Goal: Task Accomplishment & Management: Complete application form

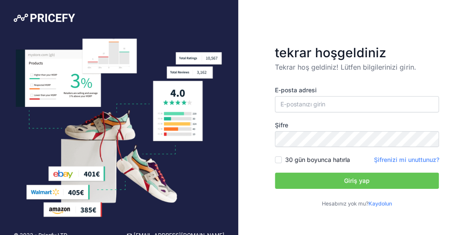
click at [375, 204] on font "Kaydolun" at bounding box center [379, 203] width 23 height 6
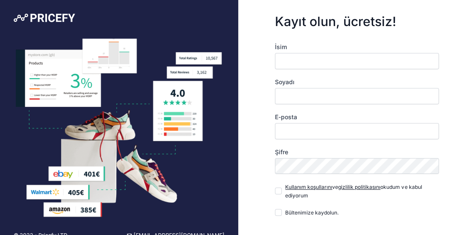
click at [307, 54] on input "İsim" at bounding box center [357, 61] width 164 height 16
type input "Selçuk"
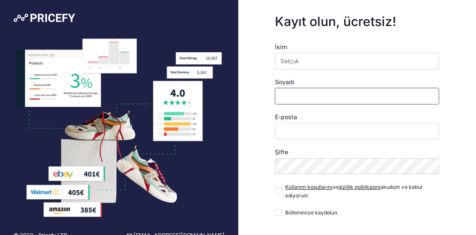
type input "Çelt"
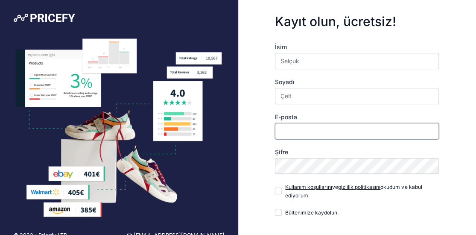
click at [293, 128] on input "E-posta" at bounding box center [357, 131] width 164 height 16
click at [299, 134] on input "E-posta" at bounding box center [357, 131] width 164 height 16
type input "R"
type input "[EMAIL_ADDRESS][DOMAIN_NAME]"
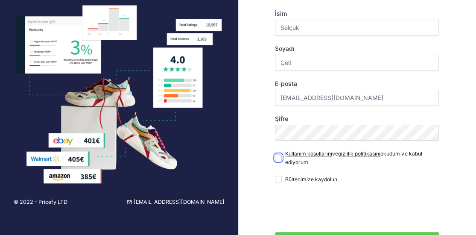
scroll to position [43, 0]
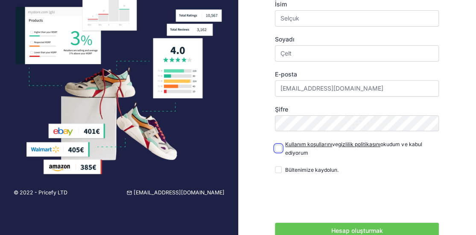
click at [275, 145] on input "Kullanım koşullarını ve gizlilik politikasını okudum ve kabul ediyorum" at bounding box center [278, 148] width 7 height 7
checkbox input "true"
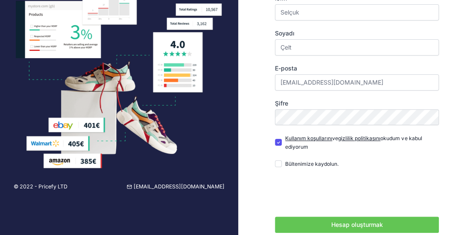
scroll to position [78, 0]
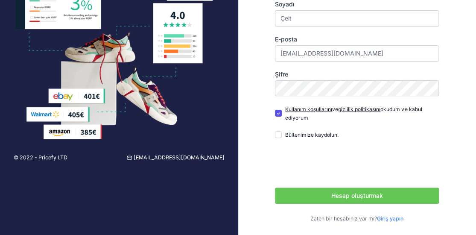
click at [349, 192] on font "Hesap oluşturmak" at bounding box center [357, 194] width 52 height 7
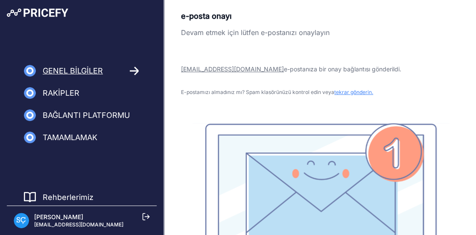
click at [429, 50] on div "e-posta onayı Devam etmek için lütfen e-postanızı onaylayın Destek@indeo.com.tr…" at bounding box center [320, 143] width 278 height 267
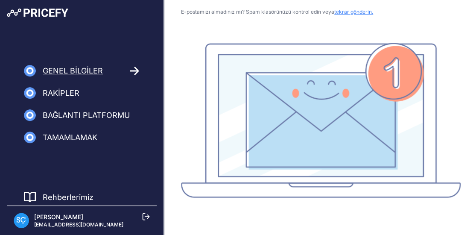
scroll to position [80, 0]
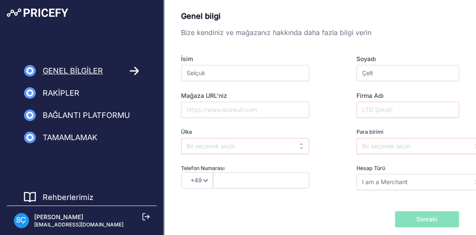
click at [415, 6] on div "Genel bilgi Bize kendiniz ve mağazanız hakkında daha fazla bilgi verin İsim Sel…" at bounding box center [320, 132] width 312 height 264
click at [222, 106] on input "Mağaza URL'niz" at bounding box center [245, 110] width 128 height 16
paste input "https://www.indeokurumsal.com/"
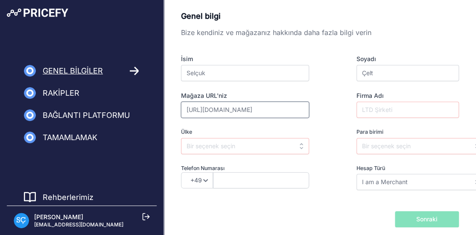
type input "https://www.indeokurumsal.com/"
click at [244, 125] on div "İsim Selçuk Soyadı Çelt Mağaza URL'niz https://www.indeokurumsal.com/ Firma Adı…" at bounding box center [320, 122] width 278 height 135
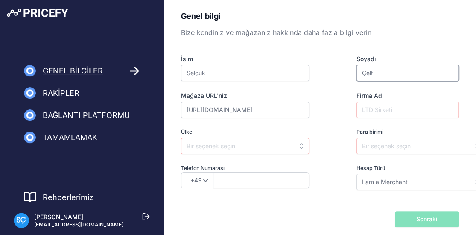
click at [396, 77] on input "Çelt" at bounding box center [407, 73] width 103 height 16
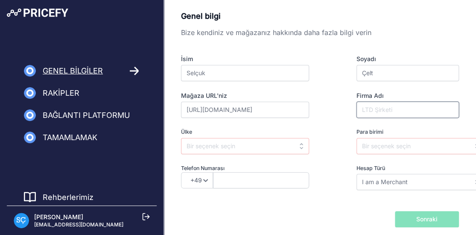
click at [382, 108] on input "Firma Adı" at bounding box center [407, 110] width 103 height 16
type input "i"
type input "ı"
type input "INDEO KURUMSAL"
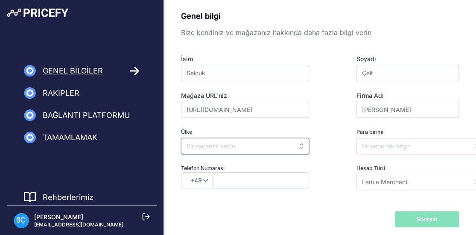
click at [237, 146] on input "text" at bounding box center [245, 146] width 128 height 16
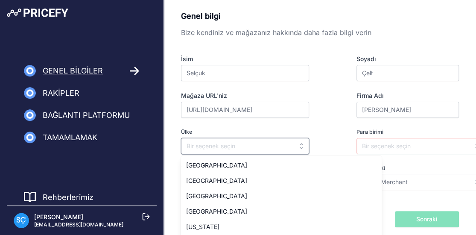
click at [237, 146] on input "text" at bounding box center [245, 146] width 128 height 16
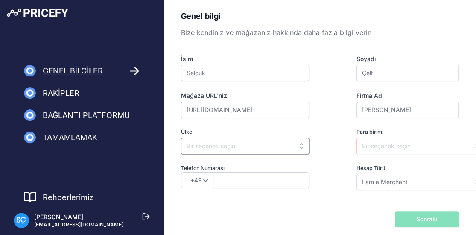
click at [237, 146] on input "text" at bounding box center [245, 146] width 128 height 16
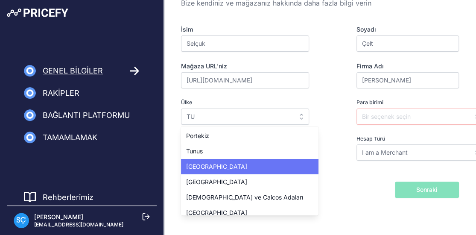
click at [218, 159] on div "Türkiye" at bounding box center [249, 166] width 137 height 15
type input "Turkey"
type input "TRY"
select select "90"
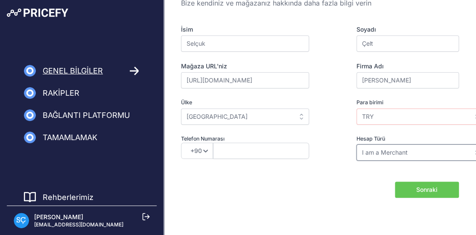
click at [376, 152] on input "I am a Merchant" at bounding box center [420, 152] width 128 height 16
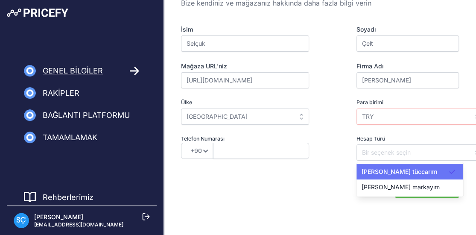
click at [382, 164] on div "Ben bir tüccarım" at bounding box center [409, 171] width 107 height 15
type input "I am a Merchant"
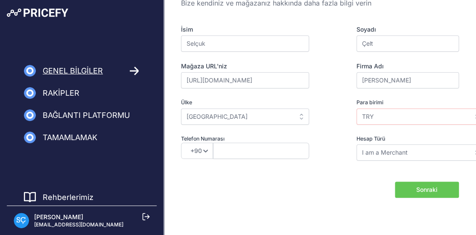
click at [281, 174] on form "Genel bilgi Bize kendiniz ve mağazanız hakkında daha fazla bilgi verin İsim Sel…" at bounding box center [320, 89] width 278 height 217
click at [247, 144] on input "text" at bounding box center [261, 150] width 96 height 16
type input "2122170535"
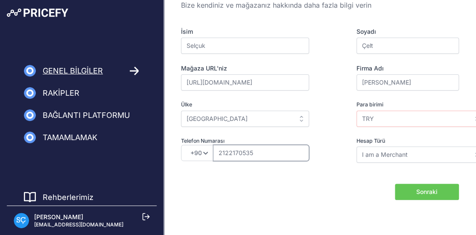
scroll to position [29, 0]
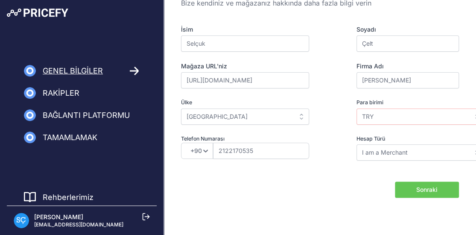
click at [436, 189] on font "Sonraki" at bounding box center [426, 189] width 21 height 7
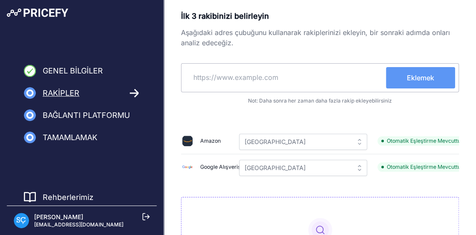
click at [285, 40] on p "Aşağıdaki adres çubuğunu kullanarak rakiplerinizi ekleyin, bir sonraki adımda o…" at bounding box center [320, 37] width 278 height 20
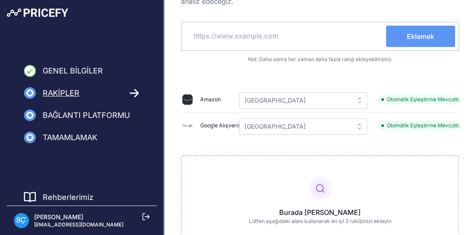
scroll to position [43, 0]
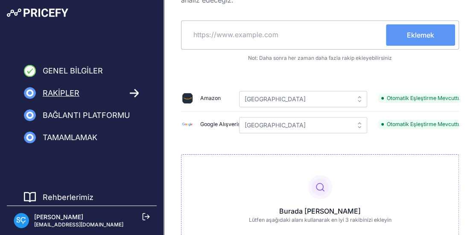
click at [252, 37] on input "text" at bounding box center [285, 34] width 201 height 20
type input "E"
type input "W"
click at [200, 34] on input "text" at bounding box center [285, 34] width 201 height 20
paste input "[URL][DOMAIN_NAME]"
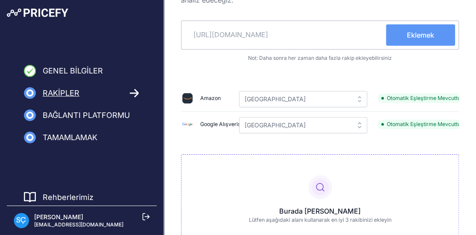
type input "[URL][DOMAIN_NAME]"
click at [423, 37] on font "Eklemek" at bounding box center [419, 35] width 27 height 9
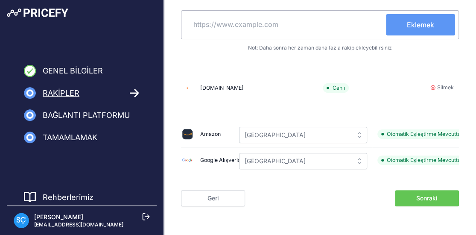
scroll to position [0, 52]
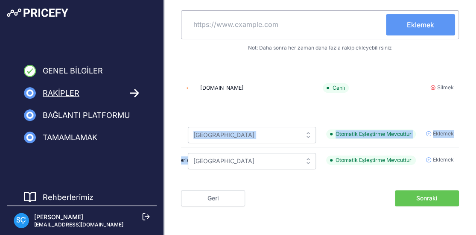
drag, startPoint x: 462, startPoint y: 168, endPoint x: 296, endPoint y: 170, distance: 165.5
click at [296, 170] on div "İlk 3 rakibinizi belirleyin Aşağıdaki adres çubuğunu [DEMOGRAPHIC_DATA] rakiple…" at bounding box center [320, 81] width 312 height 249
drag, startPoint x: 296, startPoint y: 172, endPoint x: 235, endPoint y: 183, distance: 61.8
click at [437, 159] on font "Eklemek" at bounding box center [442, 159] width 21 height 6
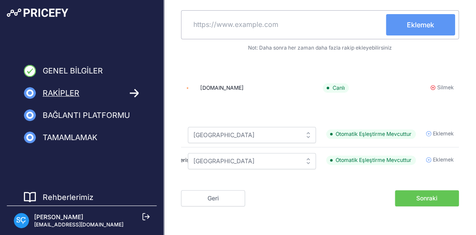
click at [429, 159] on icon at bounding box center [428, 159] width 5 height 5
click at [349, 202] on div "Geri Kataloğumu daha sonra içe aktaracağım Sonraki" at bounding box center [320, 198] width 278 height 16
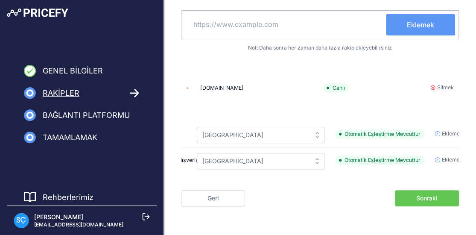
drag, startPoint x: 231, startPoint y: 182, endPoint x: 203, endPoint y: 177, distance: 28.9
click at [203, 177] on form "İlk 3 rakibinizi belirleyin Aşağıdaki adres çubuğunu kullanarak rakiplerinizi e…" at bounding box center [320, 81] width 278 height 249
click at [291, 17] on input "text" at bounding box center [285, 24] width 201 height 20
paste input "https://www.trendyol.com/"
type input "https://www.trendyol.com/"
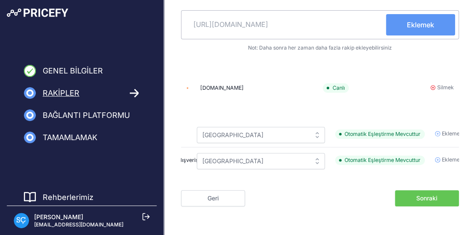
click at [404, 25] on button "Eklemek" at bounding box center [420, 24] width 69 height 21
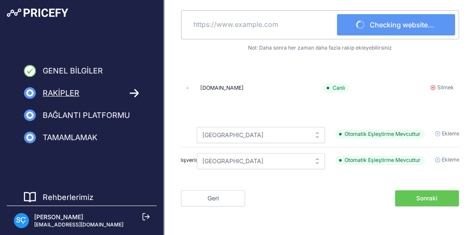
scroll to position [85, 0]
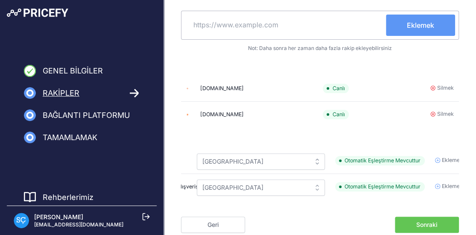
click at [240, 26] on input "text" at bounding box center [285, 25] width 201 height 20
type input "E"
type input "w"
click at [303, 21] on input "text" at bounding box center [285, 24] width 201 height 20
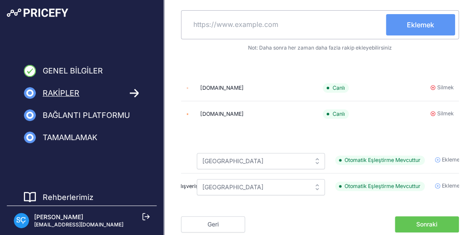
paste input "https://www.ebrarbilgisayar.com/"
type input "https://www.ebrarbilgisayar.com/"
click at [400, 24] on button "Eklemek" at bounding box center [420, 24] width 69 height 21
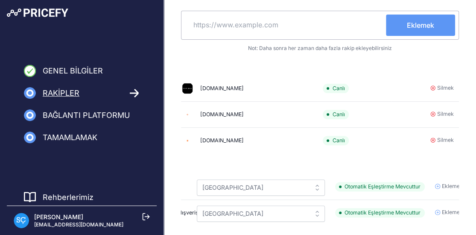
scroll to position [73, 0]
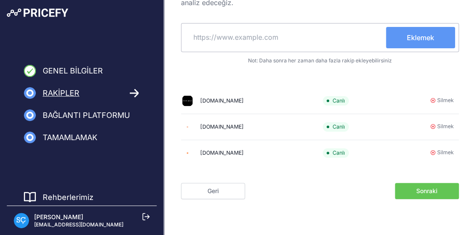
click at [428, 188] on font "Sonraki" at bounding box center [426, 190] width 21 height 7
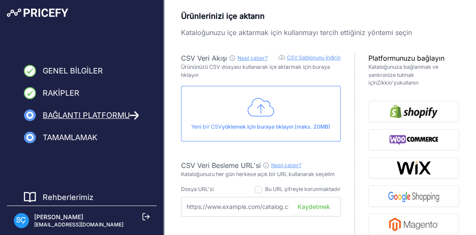
click at [401, 9] on div "Ürünlerinizi içe aktarın Kataloğunuzu içe aktarmak için kullanmayı tercih ettiğ…" at bounding box center [320, 204] width 312 height 409
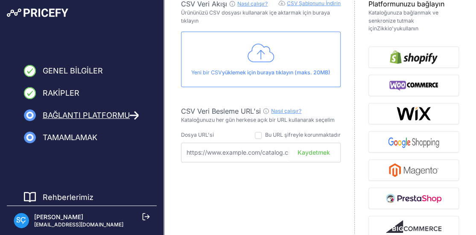
scroll to position [57, 0]
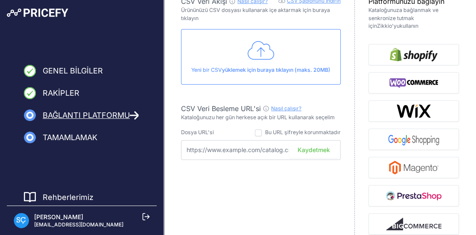
click at [204, 148] on input "text" at bounding box center [261, 150] width 160 height 20
click at [223, 149] on input "text" at bounding box center [261, 150] width 160 height 20
click at [243, 149] on input "text" at bounding box center [261, 150] width 160 height 20
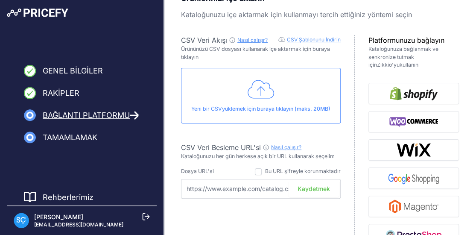
scroll to position [15, 0]
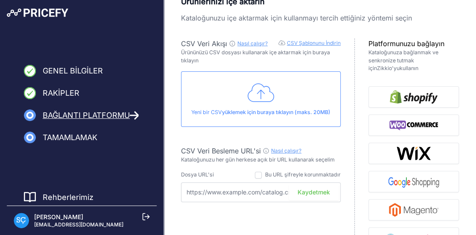
click at [244, 192] on input "text" at bounding box center [261, 192] width 160 height 20
click at [242, 194] on input "text" at bounding box center [261, 192] width 160 height 20
paste input "https://www.indeokurumsal.com/xml-cikti/gm"
type input "https://www.indeokurumsal.com/xml-cikti/gm"
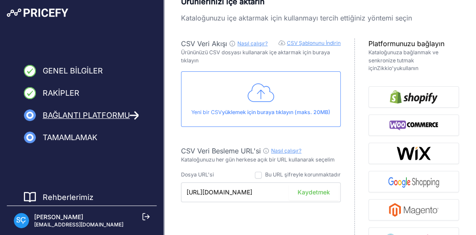
click at [247, 209] on div "CSV Veri Akışı Nasıl çalışır? CSV Şablonunu İndirin CSV Veri Akışı için kılavuz…" at bounding box center [268, 185] width 174 height 294
click at [313, 190] on font "Kaydetmek" at bounding box center [313, 191] width 32 height 7
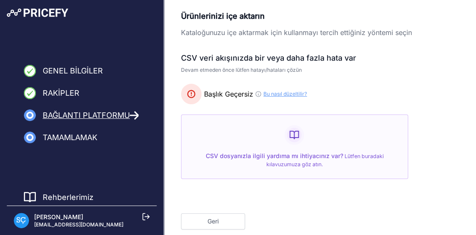
click at [279, 96] on font "Bu nasıl düzeltilir?" at bounding box center [285, 93] width 44 height 6
click at [64, 115] on font "Bağlantı Platformu" at bounding box center [86, 114] width 87 height 9
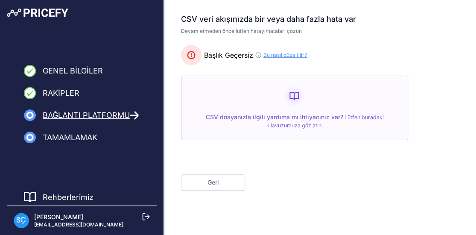
scroll to position [39, 0]
click at [209, 181] on font "Geri" at bounding box center [213, 181] width 12 height 7
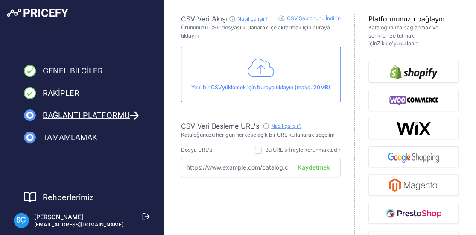
click at [248, 162] on input "text" at bounding box center [261, 167] width 160 height 20
drag, startPoint x: 257, startPoint y: 163, endPoint x: 391, endPoint y: 172, distance: 134.6
click at [391, 172] on div "CSV Veri Akışı Nasıl çalışır? CSV Şablonunu İndirin CSV Veri Akışı için kılavuz…" at bounding box center [320, 161] width 278 height 294
click at [305, 165] on font "Kaydetmek" at bounding box center [313, 166] width 32 height 7
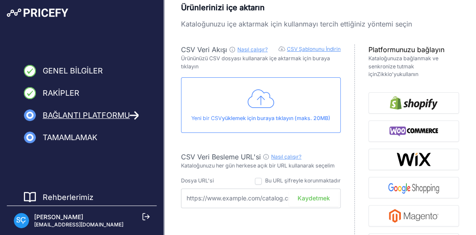
scroll to position [70, 0]
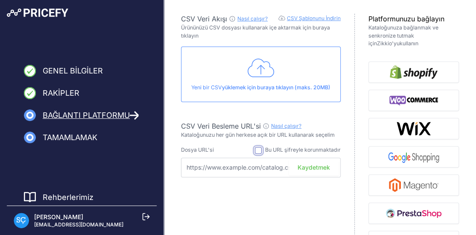
click at [255, 148] on input "checkbox" at bounding box center [258, 150] width 7 height 7
click at [258, 149] on input "checkbox" at bounding box center [258, 150] width 7 height 7
checkbox input "false"
click at [215, 159] on input "text" at bounding box center [261, 167] width 160 height 20
click at [213, 161] on input "text" at bounding box center [261, 167] width 160 height 20
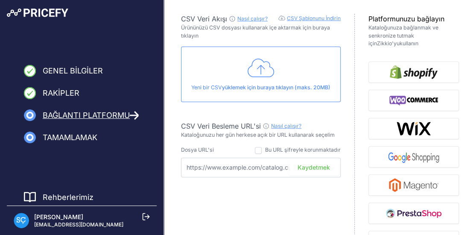
click at [253, 165] on input "text" at bounding box center [261, 167] width 160 height 20
paste input "https://www.indeokurumsal.com/xml-cikti/akakce"
drag, startPoint x: 279, startPoint y: 168, endPoint x: 309, endPoint y: 164, distance: 29.7
click at [282, 168] on input "https://www.indeokurumsal.com/xml-cikti/akakce" at bounding box center [261, 167] width 160 height 20
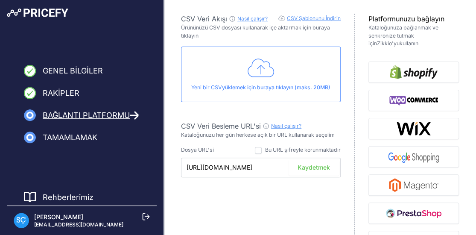
scroll to position [0, 0]
drag, startPoint x: 309, startPoint y: 164, endPoint x: 349, endPoint y: 167, distance: 40.2
click at [349, 167] on div "CSV Veri Akışı Nasıl çalışır? CSV Şablonunu İndirin CSV Veri Akışı için kılavuz…" at bounding box center [268, 161] width 174 height 294
click at [276, 167] on input "https://www.indeokurumsal.com/xml-cikti/akakce" at bounding box center [261, 167] width 160 height 20
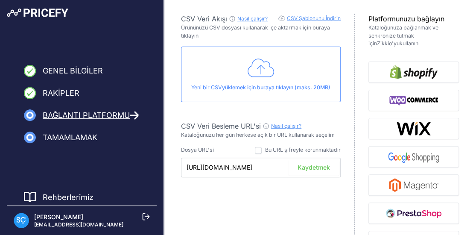
drag, startPoint x: 281, startPoint y: 167, endPoint x: 356, endPoint y: 168, distance: 74.6
click at [356, 168] on div "CSV Veri Akışı Nasıl çalışır? CSV Şablonunu İndirin CSV Veri Akışı için kılavuz…" at bounding box center [320, 161] width 278 height 294
type input "https://www.indeokurumsal.com/xml"
click at [329, 168] on font "Kaydetmek" at bounding box center [313, 166] width 32 height 7
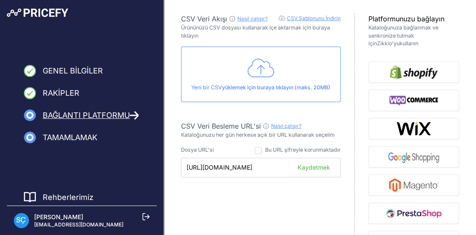
scroll to position [39, 0]
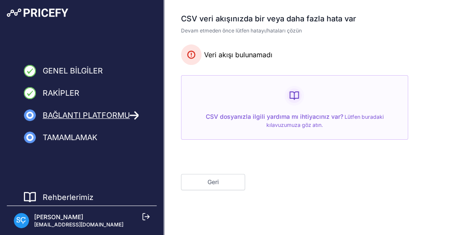
click at [221, 184] on button "Geri" at bounding box center [213, 182] width 64 height 16
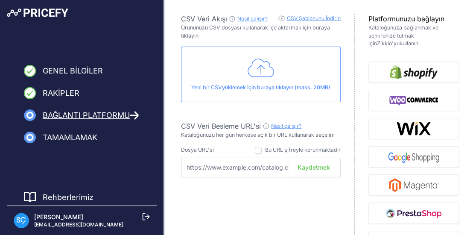
click at [276, 166] on input "text" at bounding box center [261, 167] width 160 height 20
paste input "https://www.indeokurumsal.com/xml-cikti/akakce"
click at [280, 166] on input "https://www.indeokurumsal.com/xml-cikti/akakce" at bounding box center [261, 167] width 160 height 20
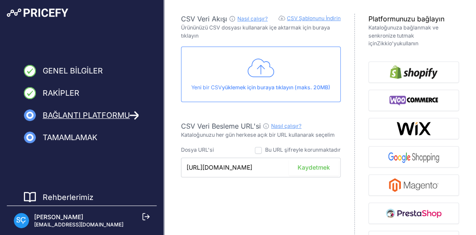
drag, startPoint x: 356, startPoint y: 166, endPoint x: 422, endPoint y: 171, distance: 65.8
click at [422, 171] on div "CSV Veri Akışı Nasıl çalışır? CSV Şablonunu İndirin CSV Veri Akışı için kılavuz…" at bounding box center [320, 161] width 278 height 294
click at [289, 167] on input "https://www.indeokurumsal.com/xml-cikti/" at bounding box center [261, 167] width 160 height 20
drag, startPoint x: 284, startPoint y: 166, endPoint x: 294, endPoint y: 166, distance: 9.4
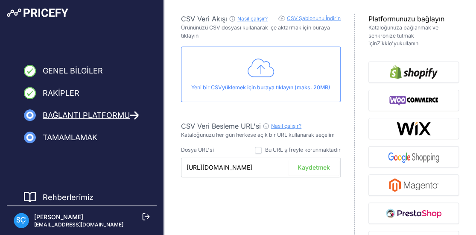
click at [294, 166] on div "https://www.indeokurumsal.com/xml-cikti/ Kaydetmek" at bounding box center [261, 167] width 160 height 20
type input "https://www.indeokurumsal.com/xml-ti/"
click at [309, 165] on font "Kaydetmek" at bounding box center [313, 166] width 32 height 7
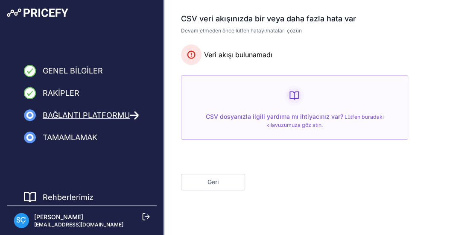
click at [189, 180] on button "Geri" at bounding box center [213, 182] width 64 height 16
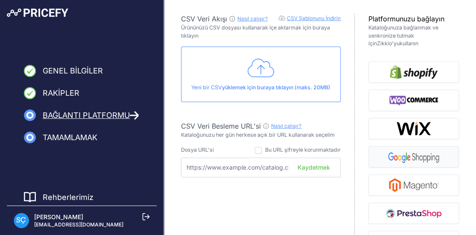
click at [412, 157] on img "button" at bounding box center [413, 157] width 55 height 14
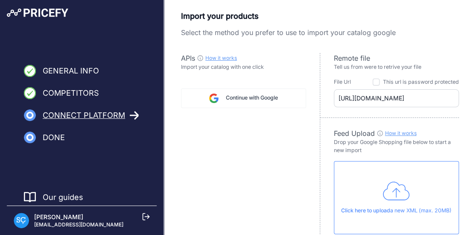
click at [263, 96] on span "Continue with Google" at bounding box center [252, 98] width 52 height 8
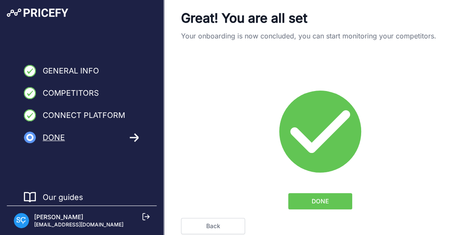
click at [386, 166] on div "DONE" at bounding box center [320, 132] width 278 height 153
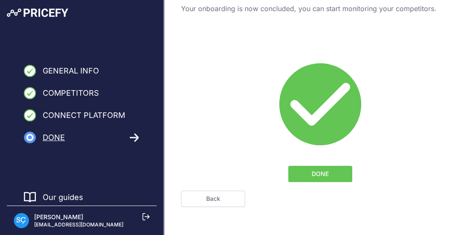
scroll to position [36, 0]
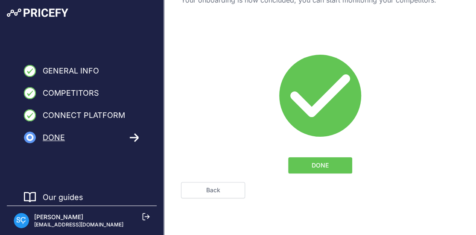
click at [327, 163] on span "DONE" at bounding box center [319, 165] width 17 height 9
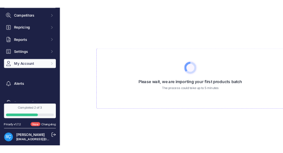
scroll to position [82, 0]
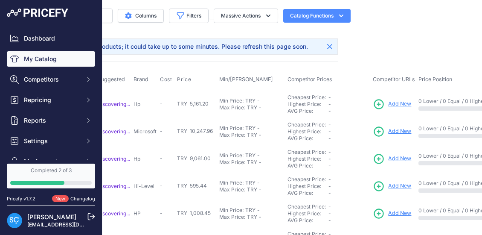
scroll to position [14, 201]
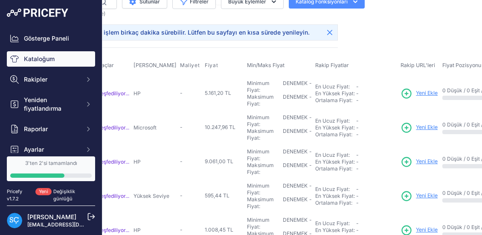
click at [283, 12] on main "Close You are not connected to the internet. ​" at bounding box center [324, 117] width 444 height 235
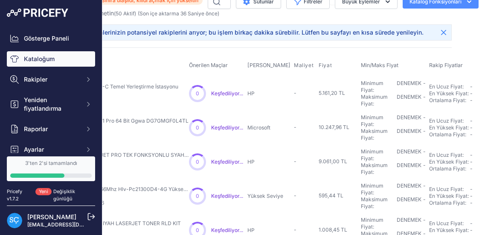
scroll to position [14, 0]
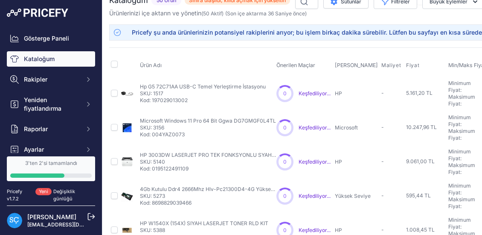
click at [91, 153] on div "Selçuk Çelt destek@indeo.com.tr" at bounding box center [51, 219] width 88 height 29
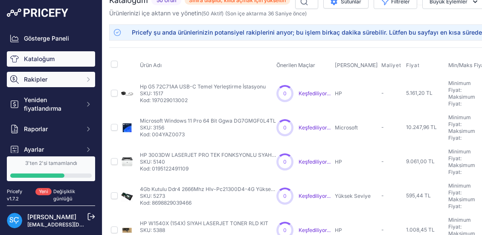
click at [41, 84] on button "Rakipler" at bounding box center [51, 79] width 88 height 15
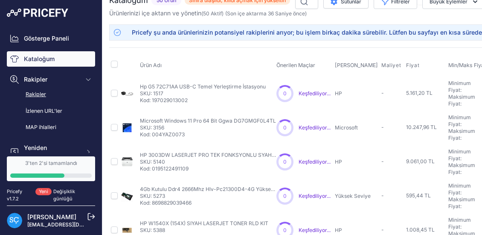
click at [39, 92] on font "Rakipler" at bounding box center [36, 94] width 20 height 6
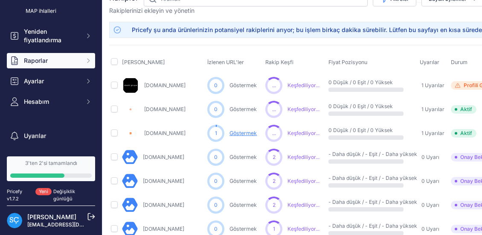
scroll to position [138, 0]
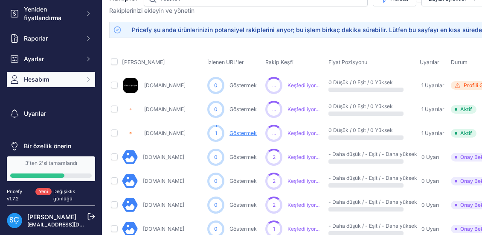
click at [49, 76] on font "Hesabım" at bounding box center [36, 78] width 25 height 7
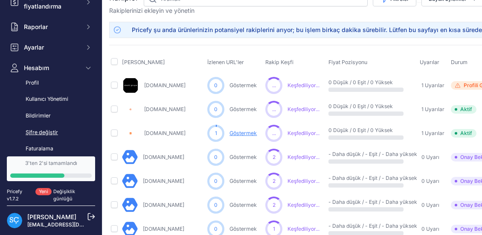
scroll to position [167, 0]
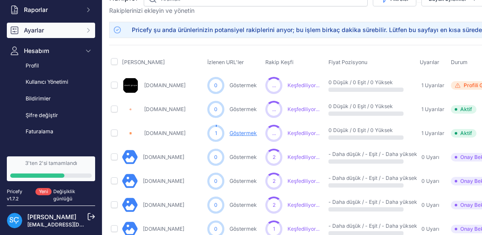
click at [39, 29] on font "Ayarlar" at bounding box center [34, 29] width 20 height 7
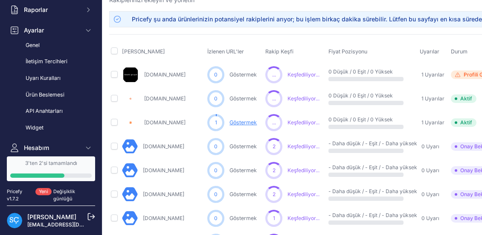
scroll to position [50, 0]
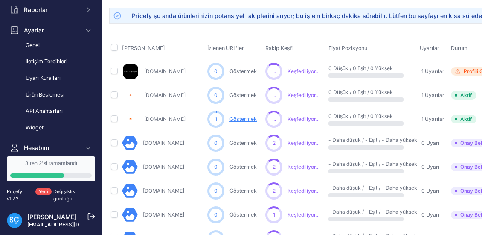
click at [239, 119] on font "Göstermek" at bounding box center [242, 119] width 27 height 6
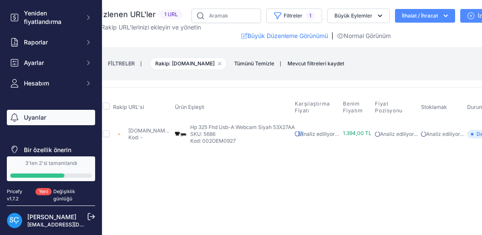
scroll to position [138, 0]
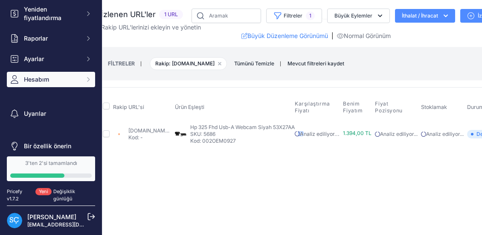
click at [49, 84] on button "Hesabım" at bounding box center [51, 79] width 88 height 15
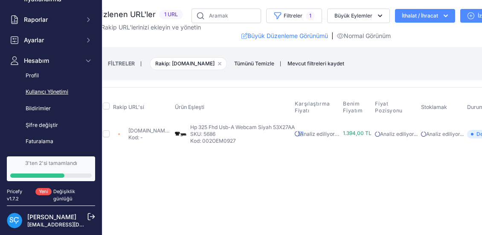
scroll to position [148, 0]
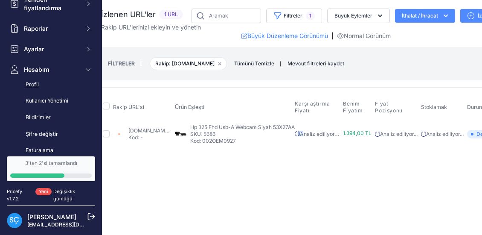
click at [35, 85] on font "Profil" at bounding box center [32, 84] width 13 height 6
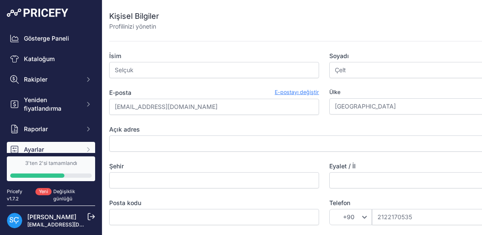
click at [53, 153] on span "Ayarlar" at bounding box center [52, 149] width 56 height 9
click at [62, 148] on span "Ayarlar" at bounding box center [52, 149] width 56 height 9
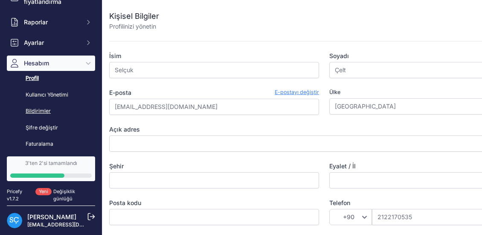
scroll to position [156, 0]
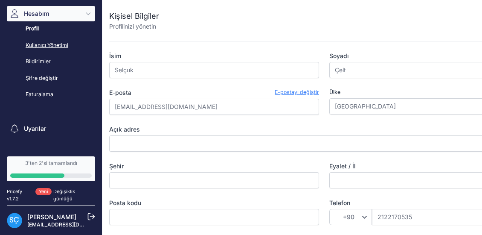
click at [45, 49] on font "Kullanıcı Yönetimi" at bounding box center [47, 45] width 43 height 8
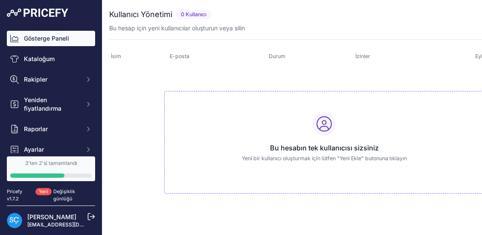
click at [44, 39] on font "Gösterge Paneli" at bounding box center [46, 38] width 45 height 7
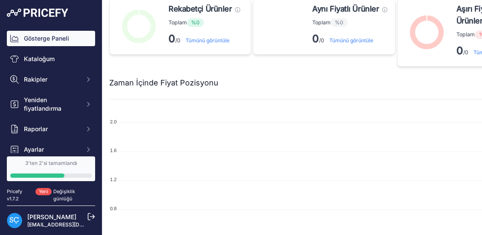
scroll to position [28, 0]
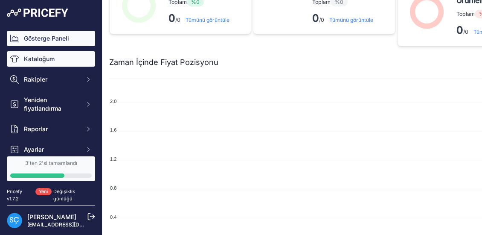
click at [67, 63] on link "Kataloğum" at bounding box center [51, 58] width 88 height 15
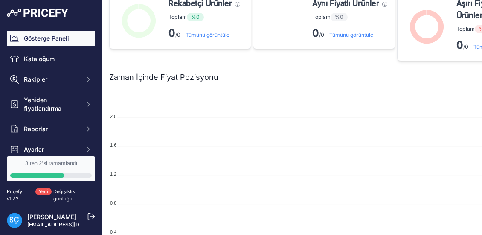
scroll to position [0, 0]
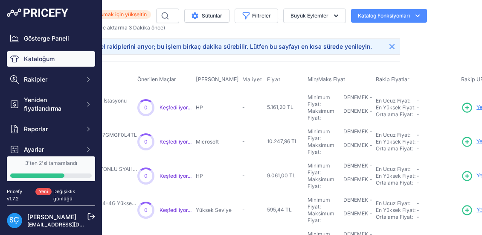
scroll to position [0, 212]
